Goal: Information Seeking & Learning: Learn about a topic

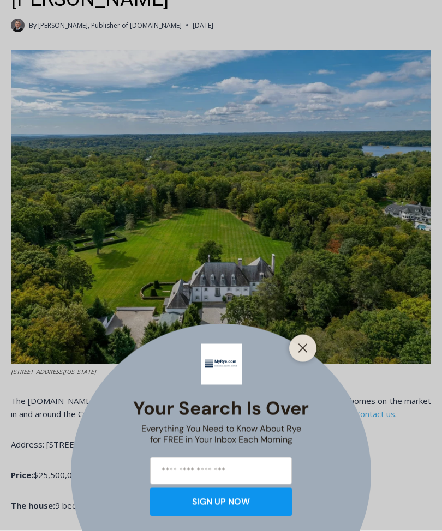
scroll to position [398, 0]
click at [298, 353] on icon "Close" at bounding box center [303, 349] width 10 height 10
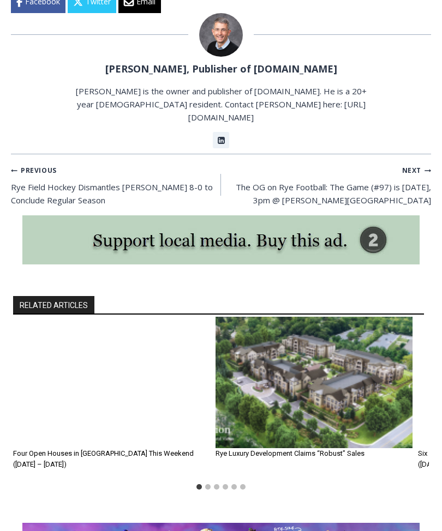
scroll to position [5873, 0]
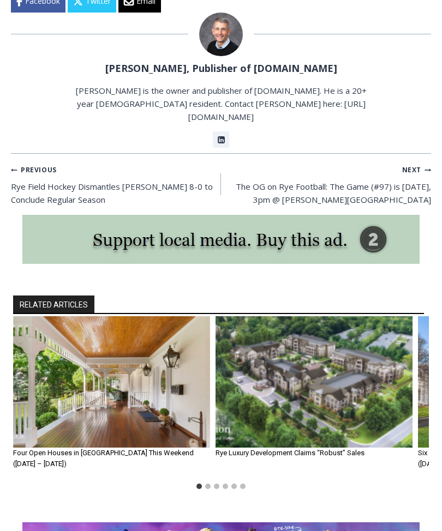
click at [80, 316] on img "1 of 6" at bounding box center [111, 381] width 197 height 131
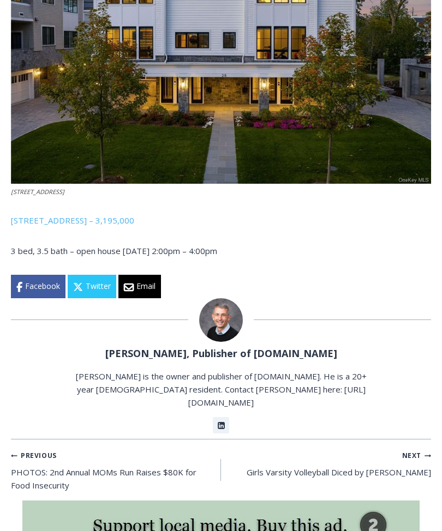
scroll to position [1891, 0]
